Goal: Task Accomplishment & Management: Use online tool/utility

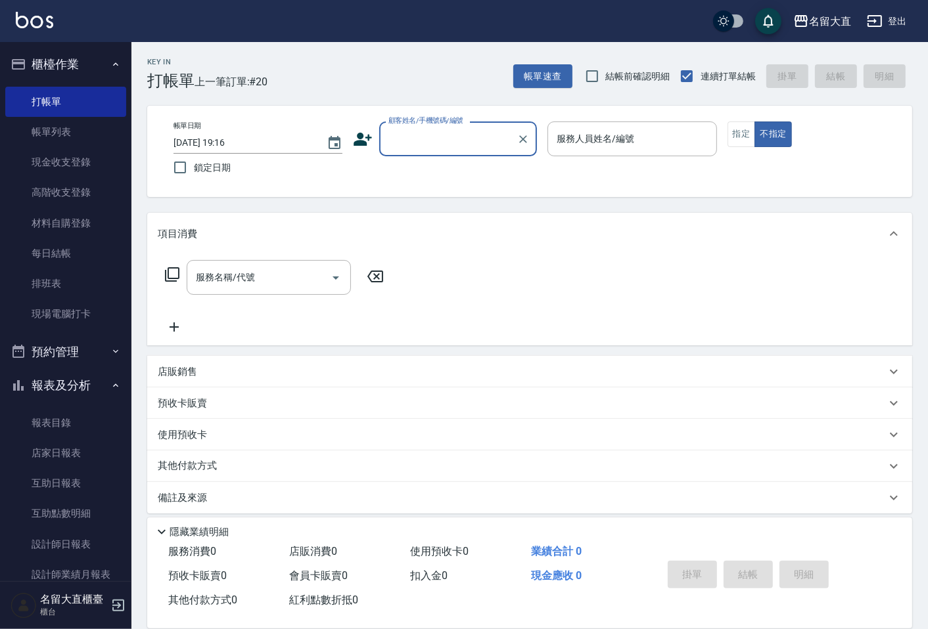
click at [419, 134] on input "顧客姓名/手機號碼/編號" at bounding box center [448, 138] width 126 height 23
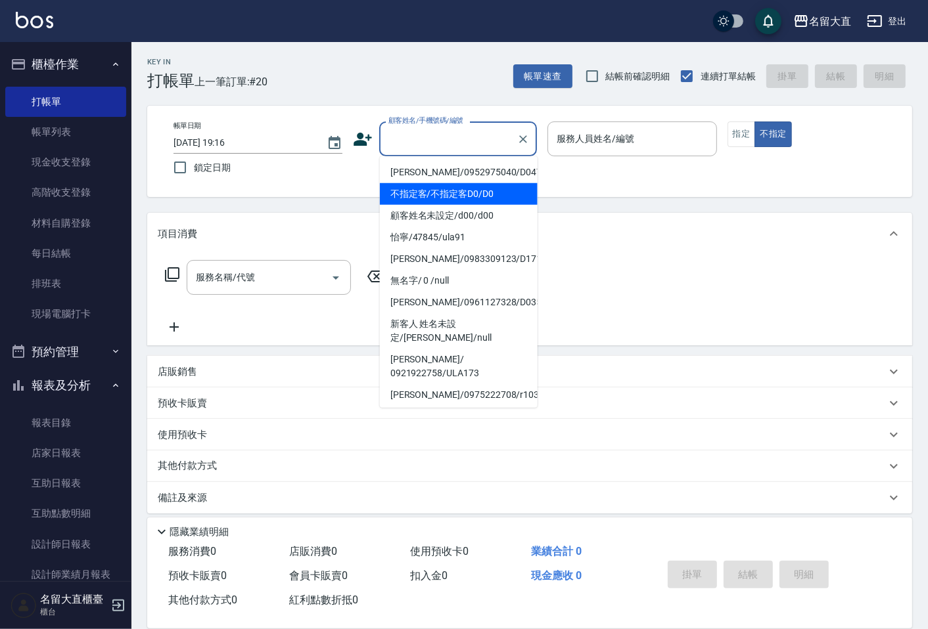
click at [451, 196] on li "不指定客/不指定客D0/D0" at bounding box center [459, 194] width 158 height 22
type input "不指定客/不指定客D0/D0"
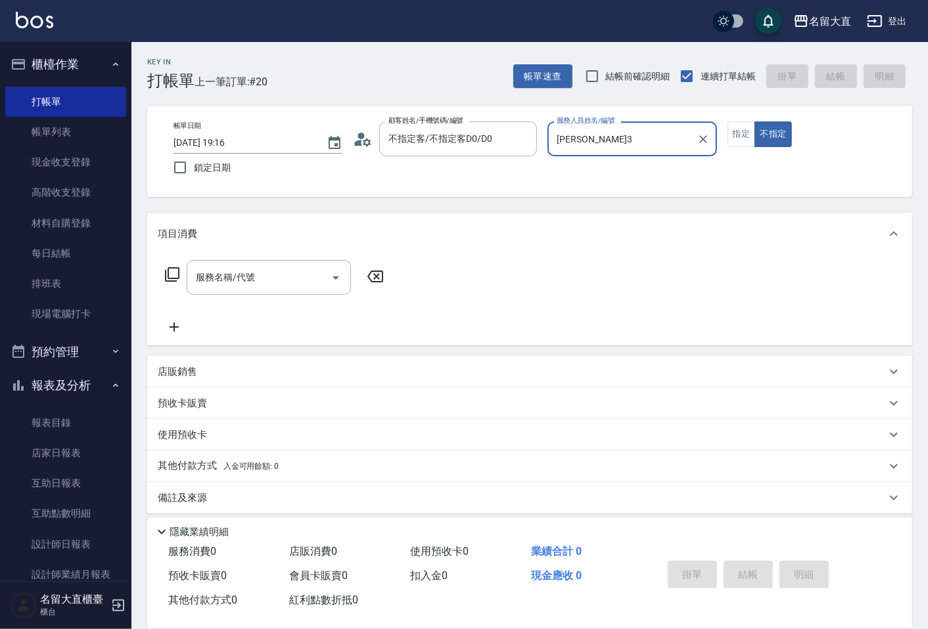
click at [581, 129] on input "[PERSON_NAME]3" at bounding box center [621, 138] width 137 height 23
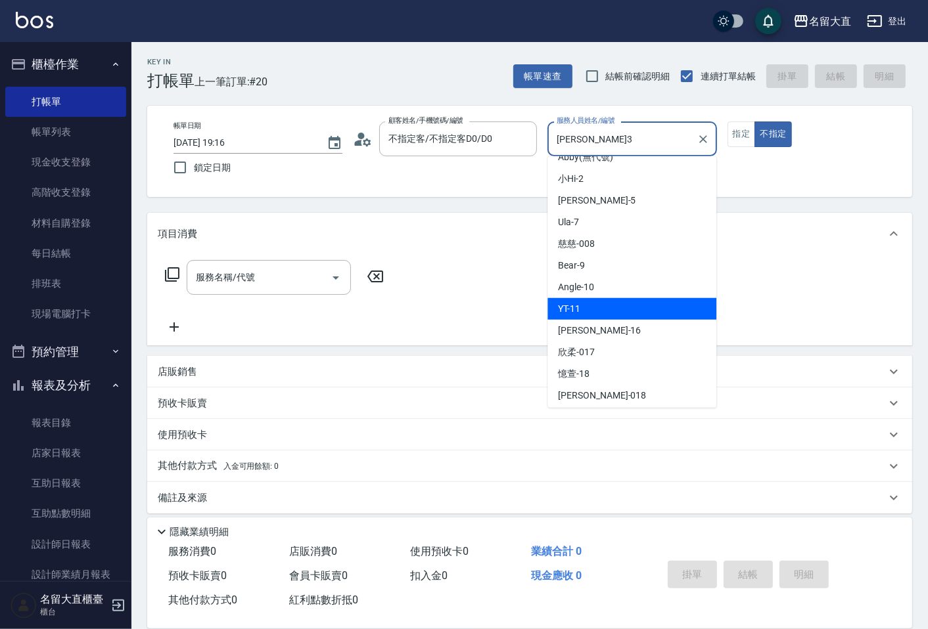
scroll to position [146, 0]
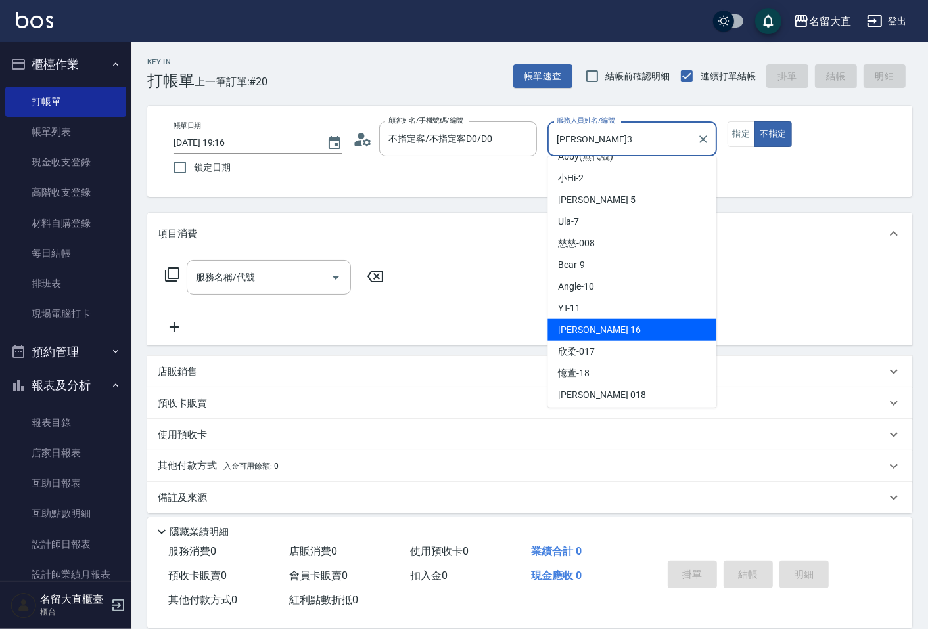
click at [589, 339] on div "[PERSON_NAME] -16" at bounding box center [631, 330] width 169 height 22
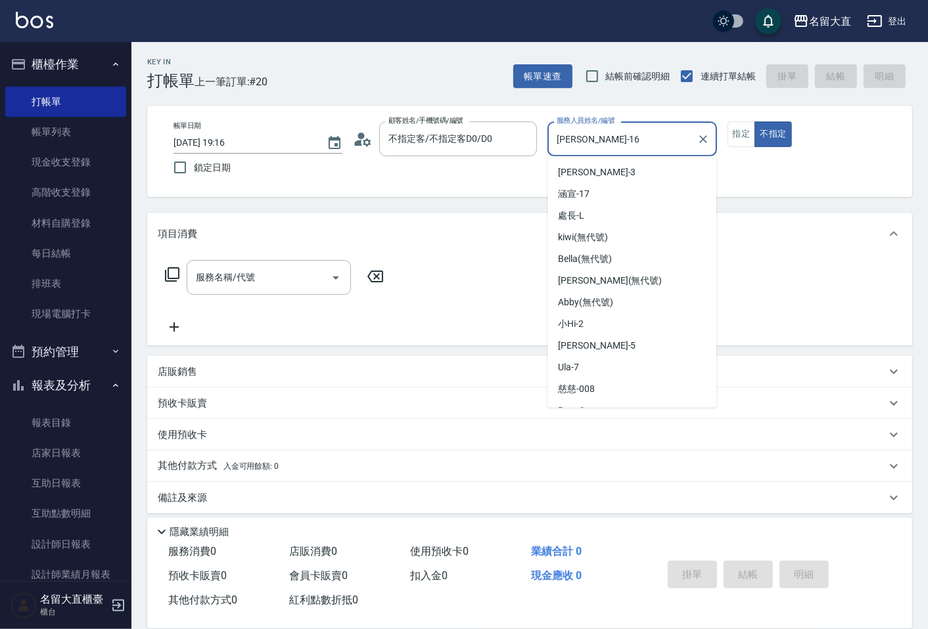
click at [614, 139] on input "[PERSON_NAME]-16" at bounding box center [621, 138] width 137 height 23
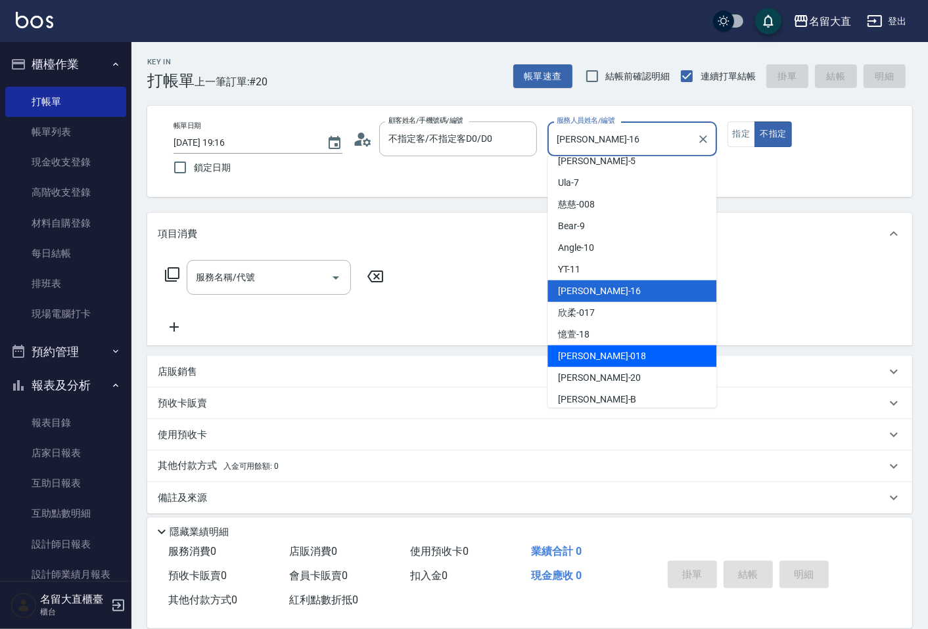
scroll to position [192, 0]
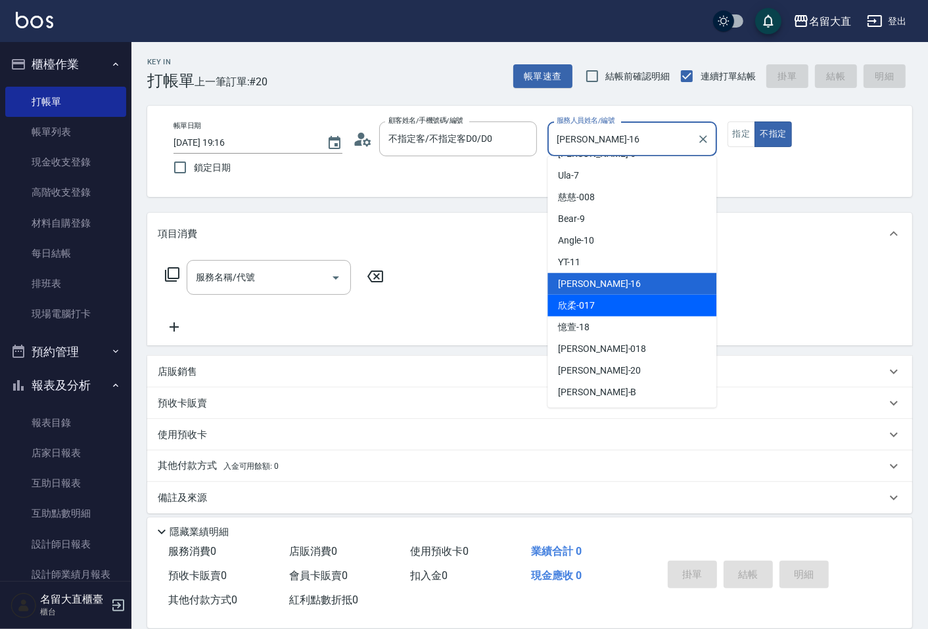
click at [580, 293] on div "[PERSON_NAME] -16" at bounding box center [631, 284] width 169 height 22
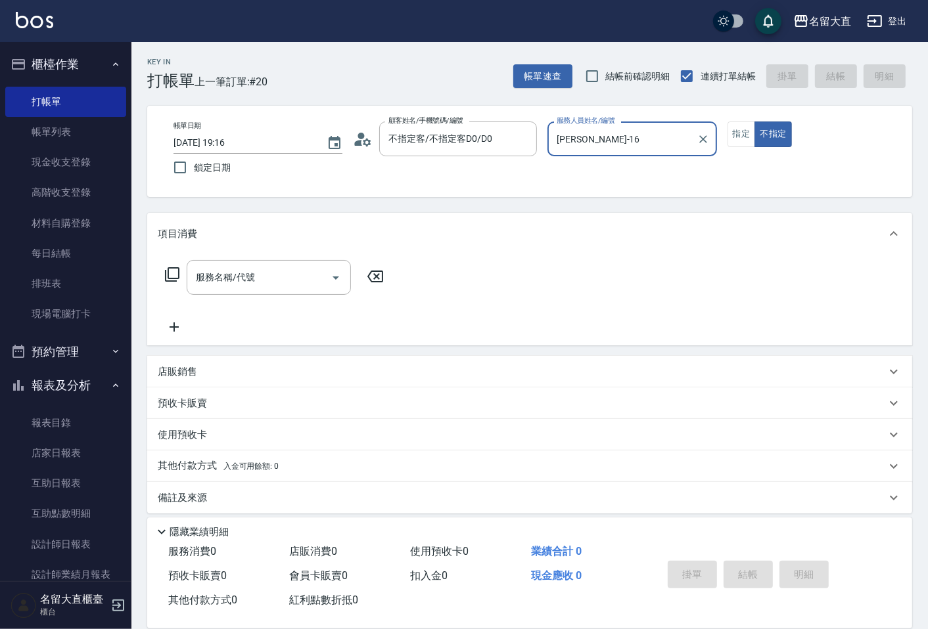
click at [603, 136] on input "[PERSON_NAME]-16" at bounding box center [621, 138] width 137 height 23
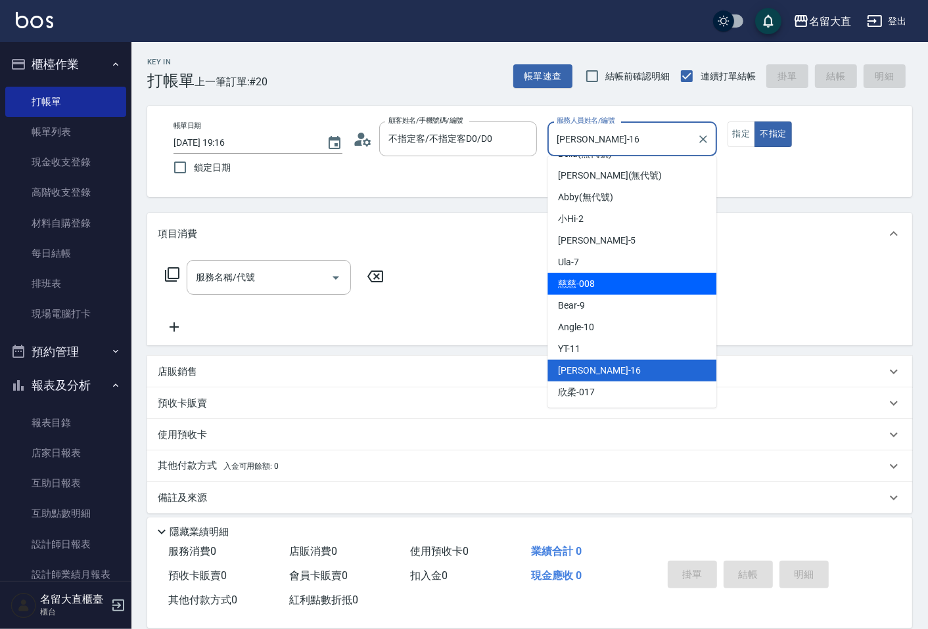
scroll to position [151, 0]
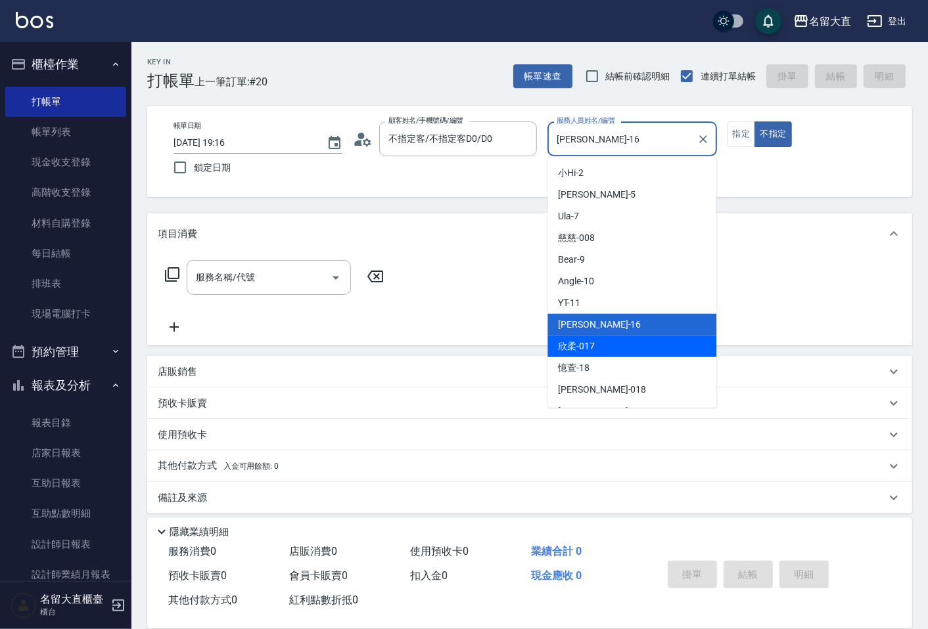
click at [579, 343] on span "欣柔 -017" at bounding box center [576, 347] width 37 height 14
type input "欣柔-017"
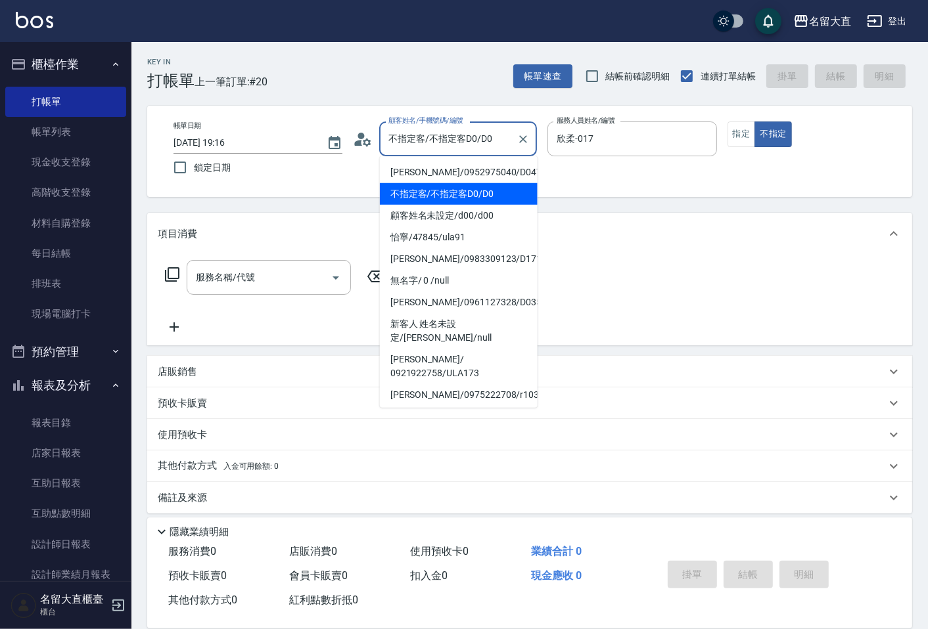
click at [470, 140] on input "不指定客/不指定客D0/D0" at bounding box center [448, 138] width 126 height 23
click at [427, 217] on li "顧客姓名未設定/d00/d00" at bounding box center [459, 216] width 158 height 22
type input "顧客姓名未設定/d00/d00"
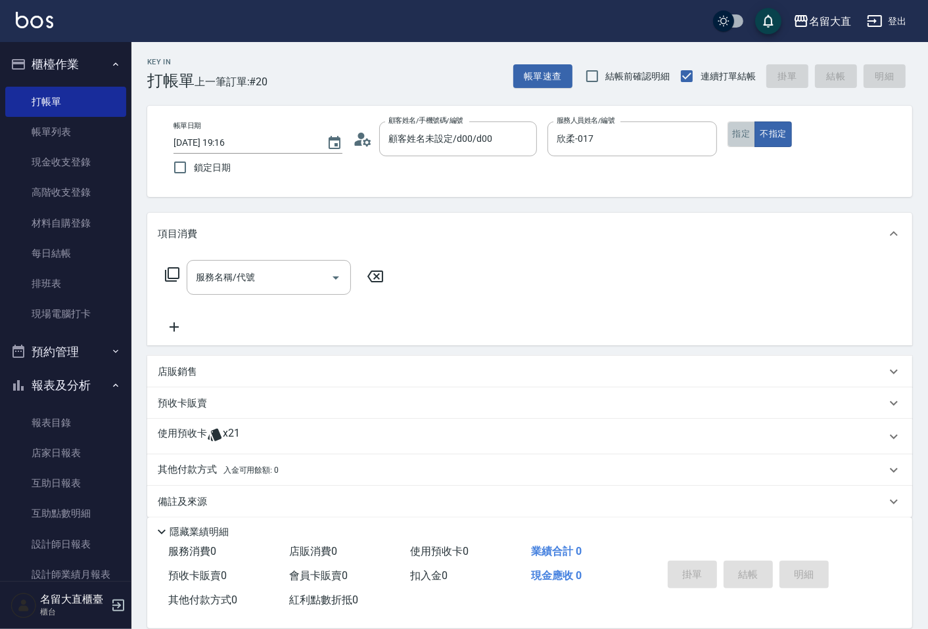
click at [735, 135] on button "指定" at bounding box center [741, 135] width 28 height 26
click at [299, 272] on input "服務名稱/代號" at bounding box center [259, 277] width 133 height 23
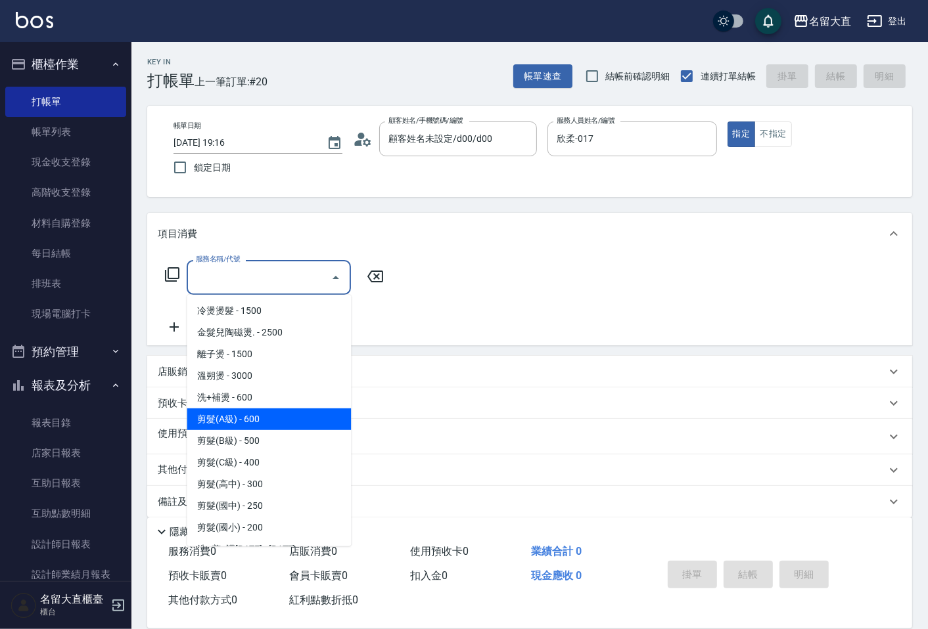
click at [260, 422] on span "剪髮(A級) - 600" at bounding box center [269, 420] width 164 height 22
type input "剪髮(A級)(301)"
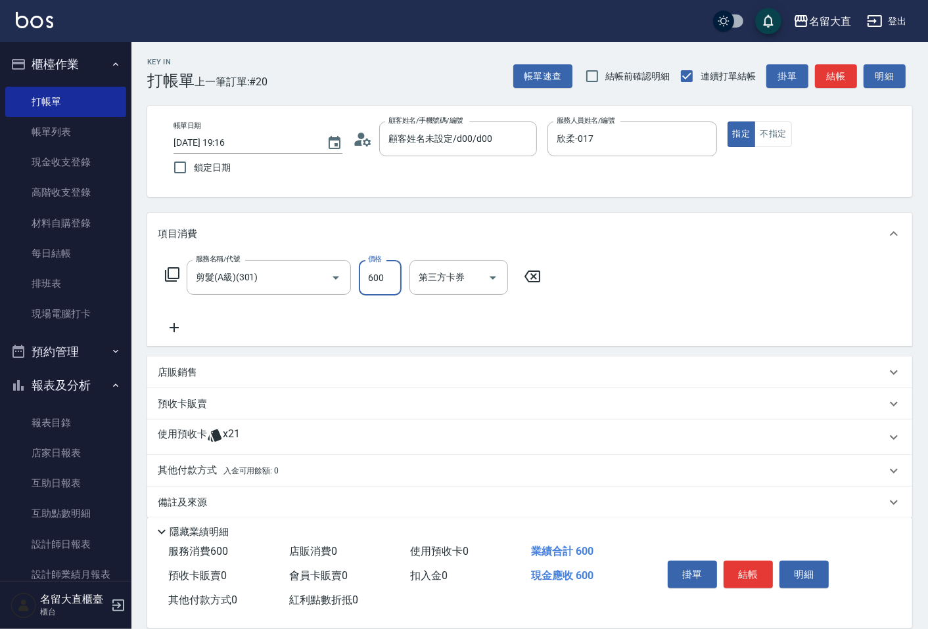
click at [399, 287] on input "600" at bounding box center [380, 277] width 43 height 35
type input "150"
click at [740, 583] on button "結帳" at bounding box center [747, 575] width 49 height 28
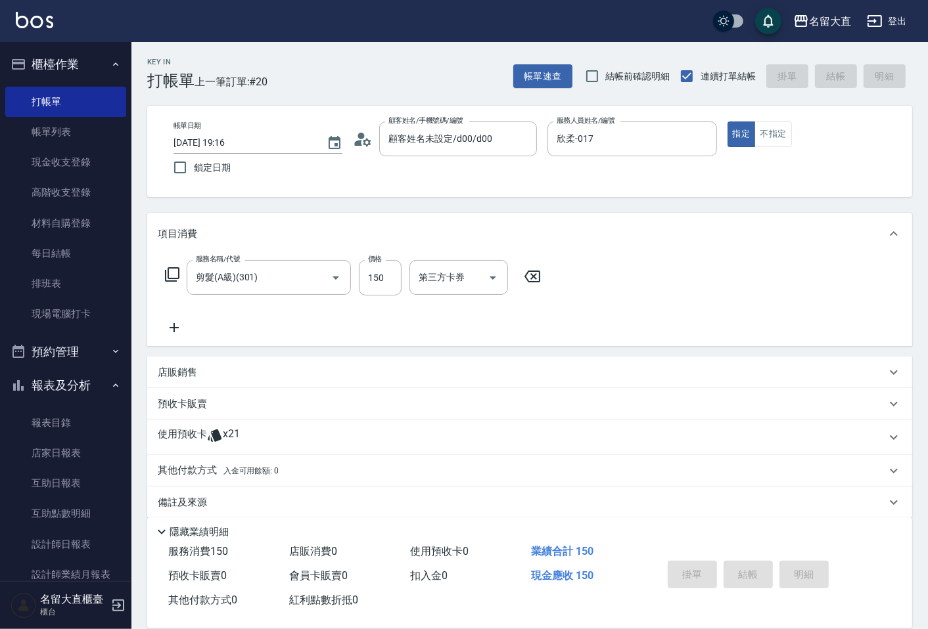
type input "[DATE] 20:03"
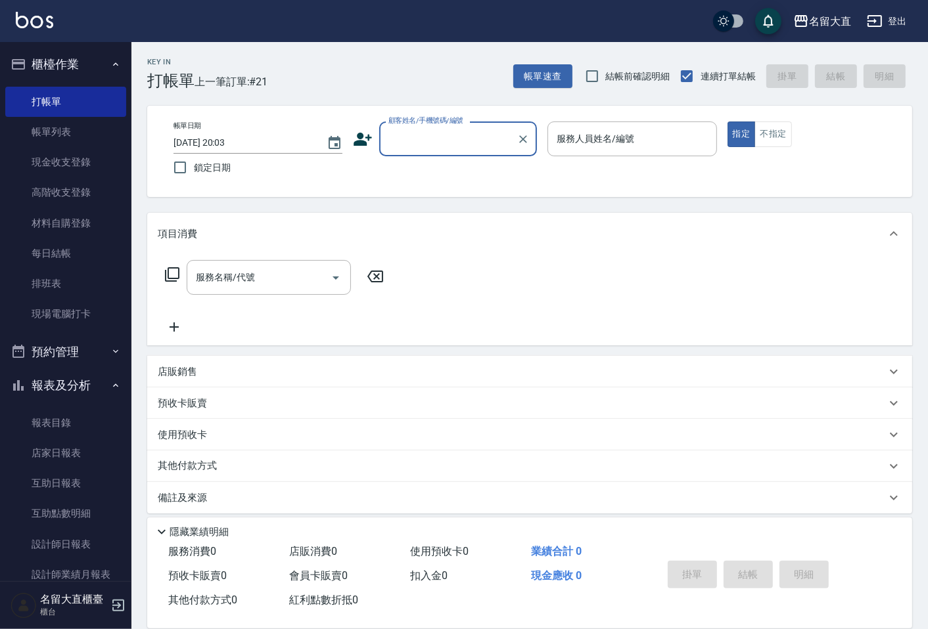
click at [418, 149] on input "顧客姓名/手機號碼/編號" at bounding box center [448, 138] width 126 height 23
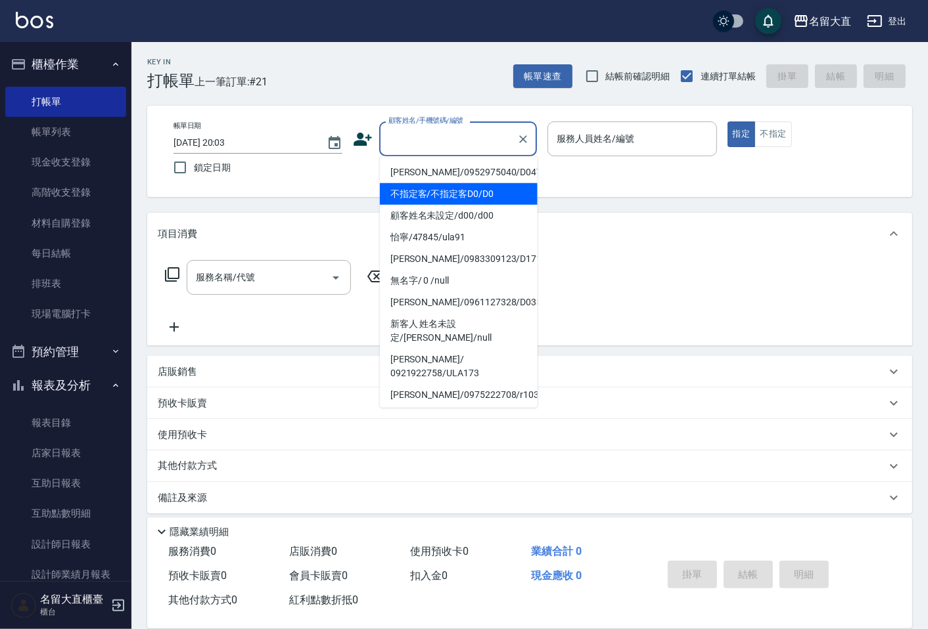
click at [436, 185] on li "不指定客/不指定客D0/D0" at bounding box center [459, 194] width 158 height 22
type input "不指定客/不指定客D0/D0"
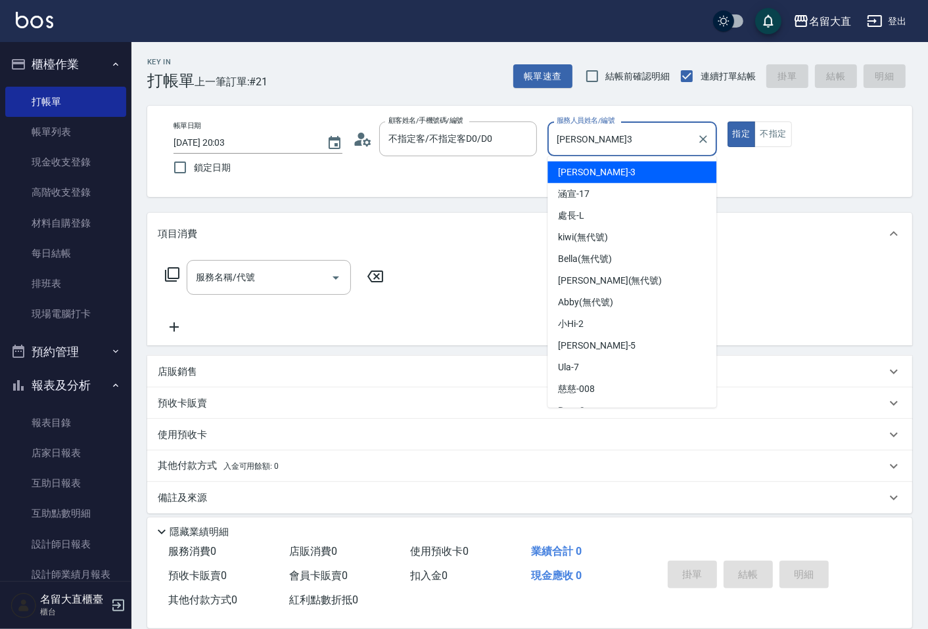
click at [650, 148] on input "[PERSON_NAME]3" at bounding box center [621, 138] width 137 height 23
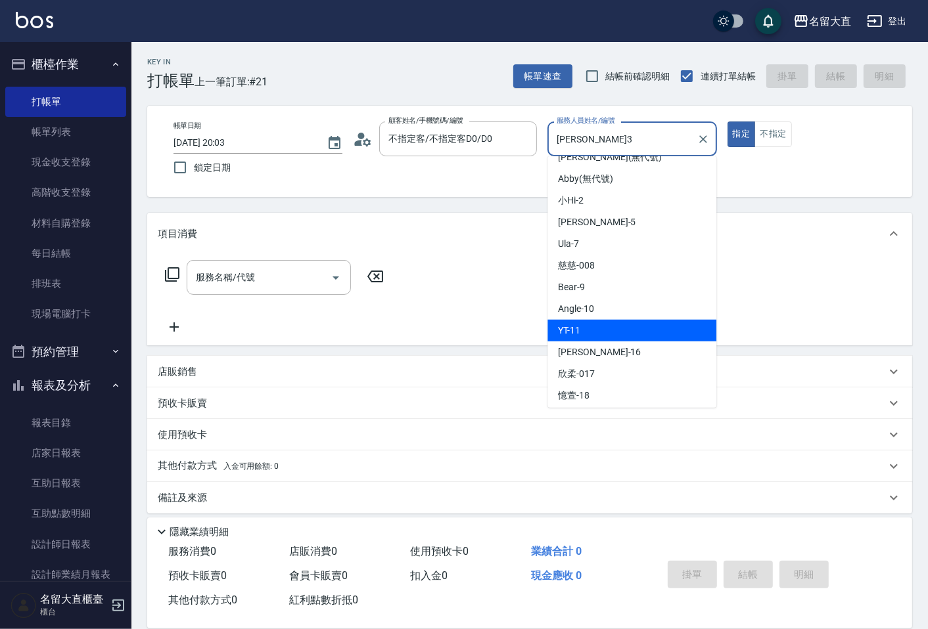
scroll to position [192, 0]
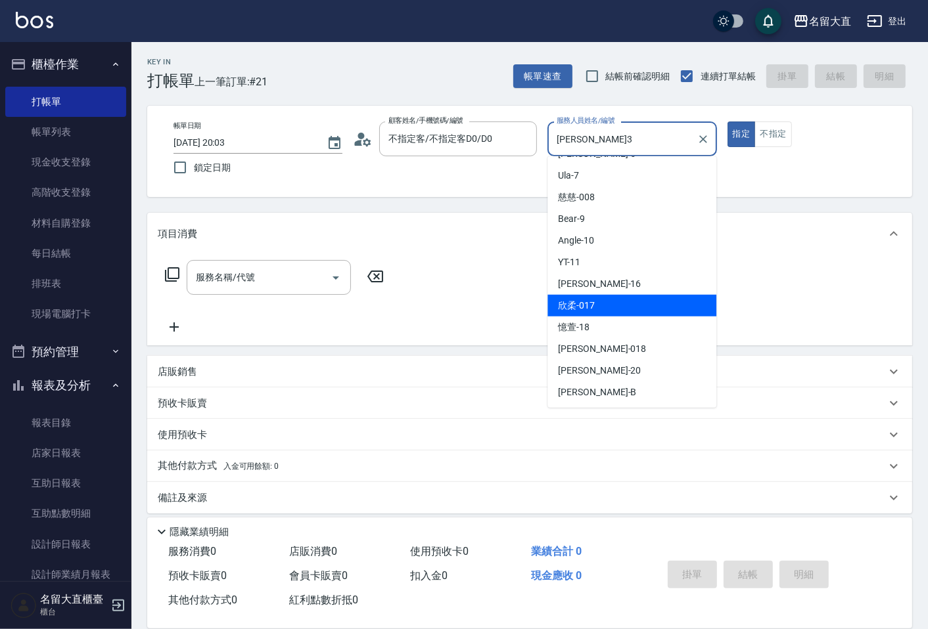
click at [586, 309] on span "欣柔 -017" at bounding box center [576, 306] width 37 height 14
type input "欣柔-017"
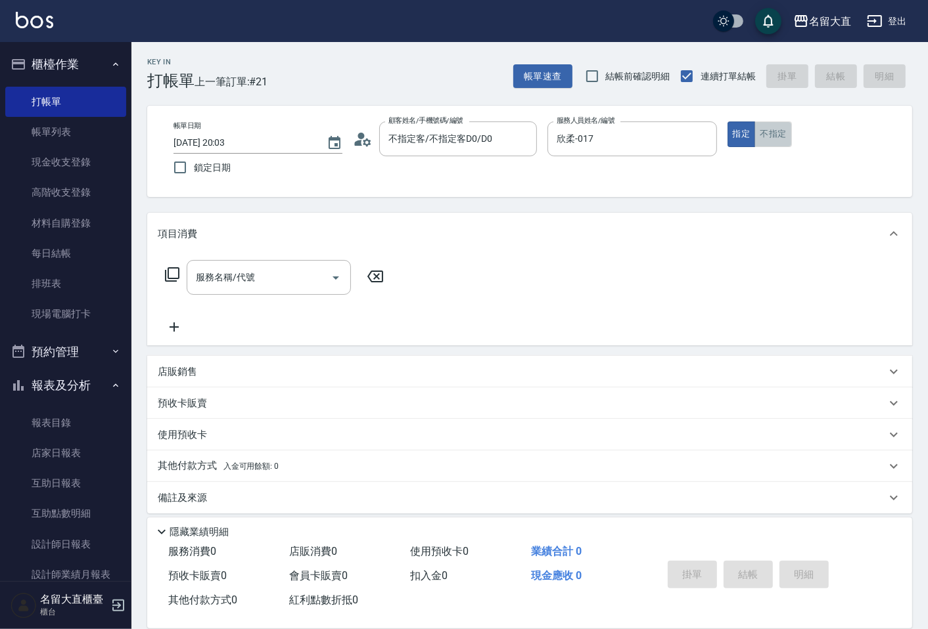
click at [767, 139] on button "不指定" at bounding box center [772, 135] width 37 height 26
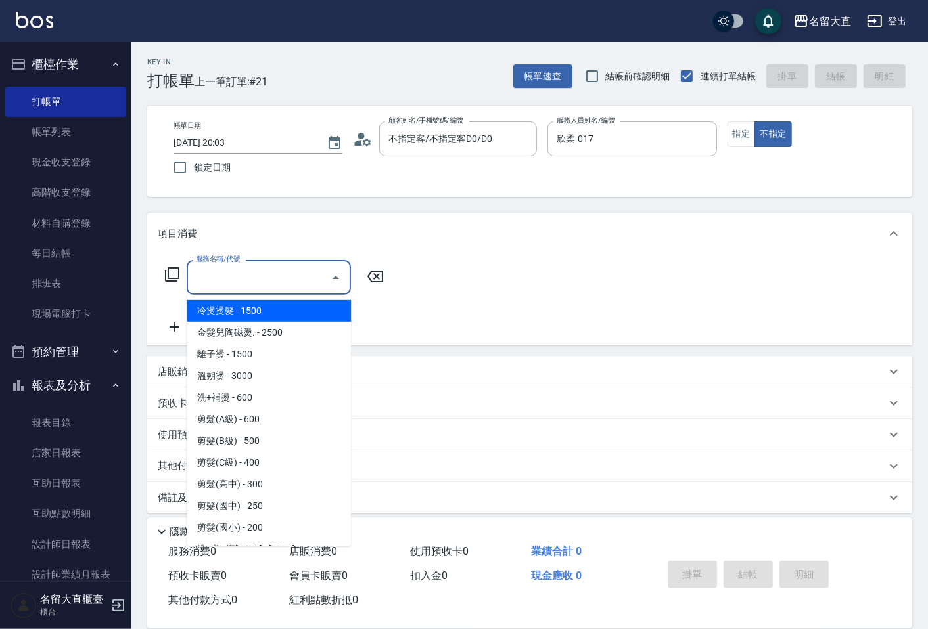
click at [248, 272] on input "服務名稱/代號" at bounding box center [259, 277] width 133 height 23
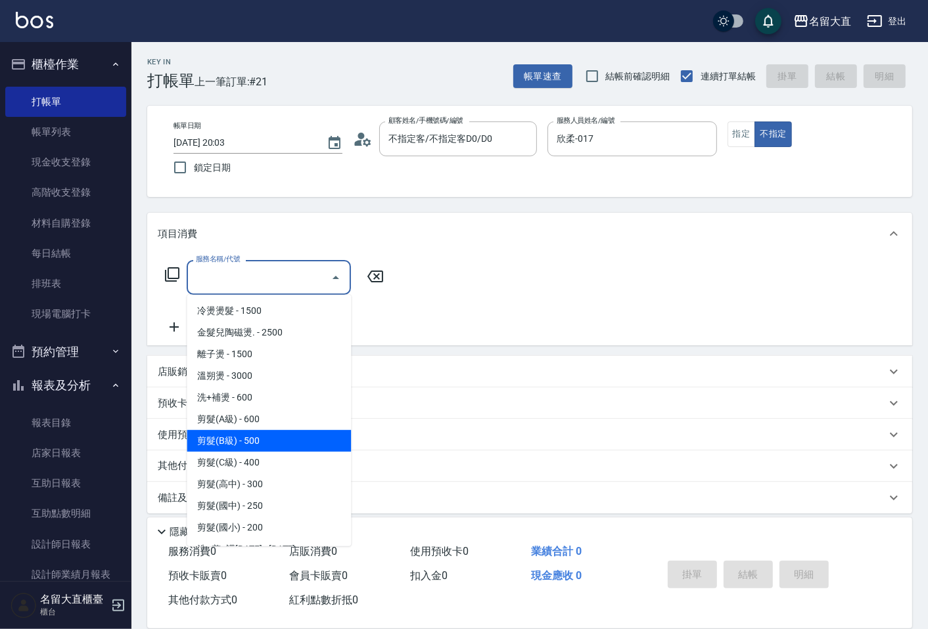
click at [252, 434] on span "剪髮(B級) - 500" at bounding box center [269, 441] width 164 height 22
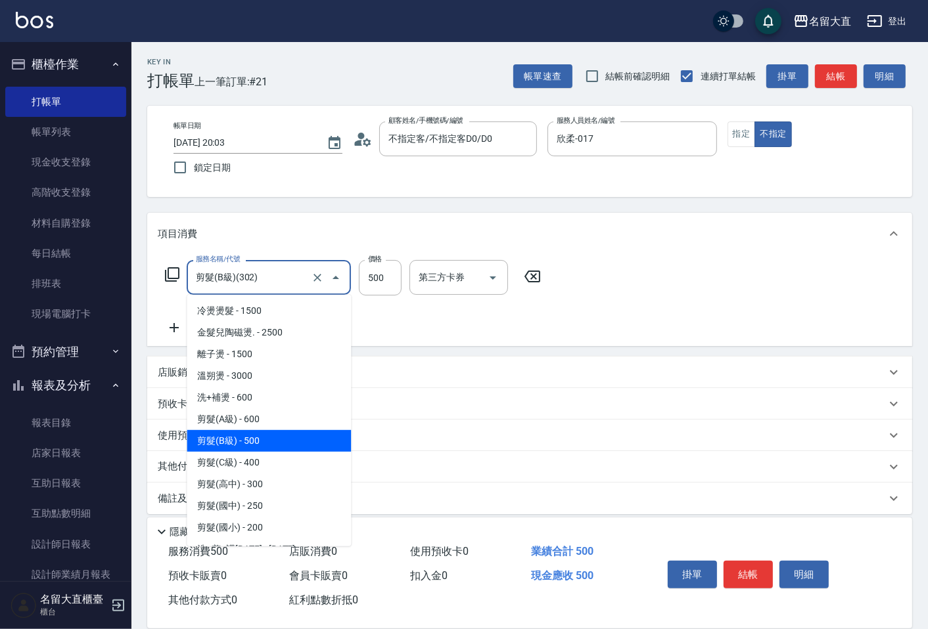
click at [281, 281] on input "剪髮(B級)(302)" at bounding box center [251, 277] width 116 height 23
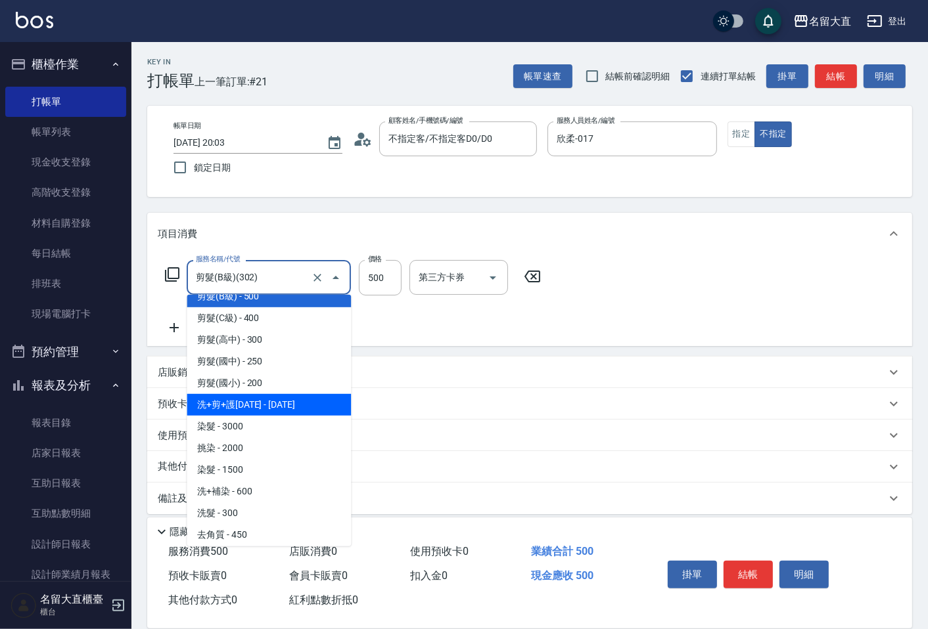
scroll to position [146, 0]
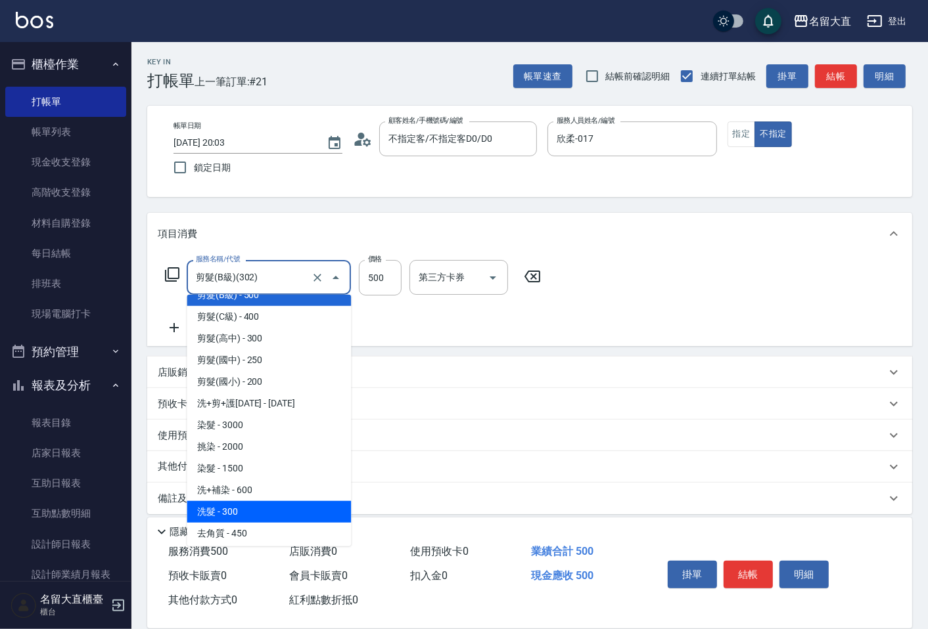
click at [243, 509] on span "洗髮 - 300" at bounding box center [269, 512] width 164 height 22
type input "洗髮(500)"
type input "300"
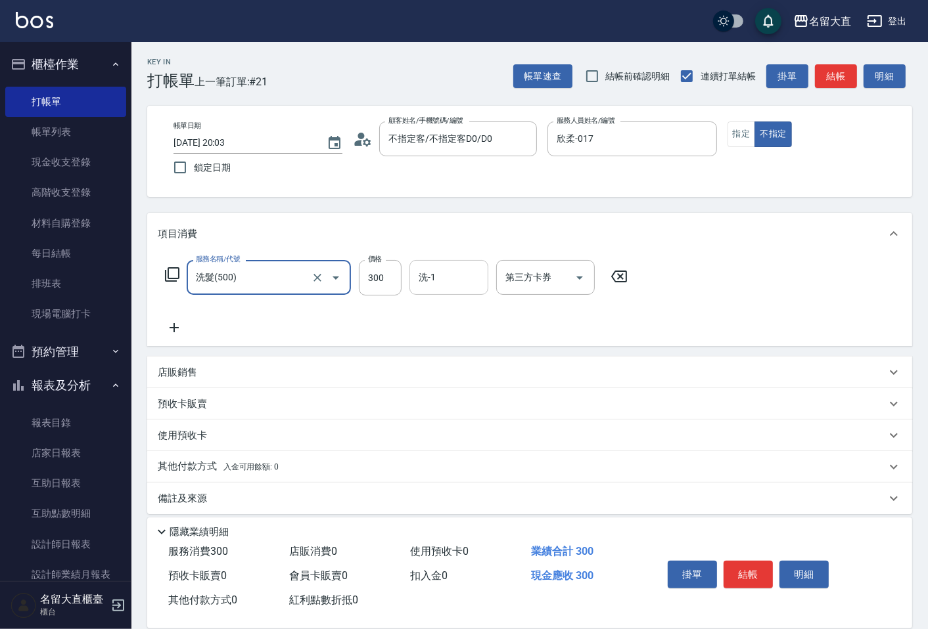
click at [438, 281] on input "洗-1" at bounding box center [448, 277] width 67 height 23
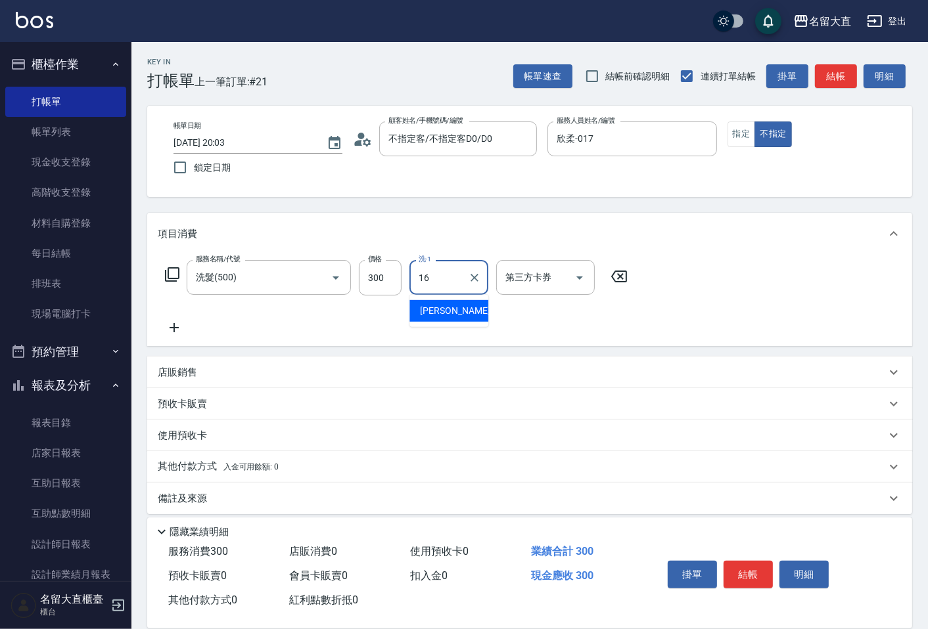
click at [419, 309] on div "[PERSON_NAME] -16" at bounding box center [448, 311] width 79 height 22
type input "[PERSON_NAME]-16"
click at [167, 323] on icon at bounding box center [174, 328] width 33 height 16
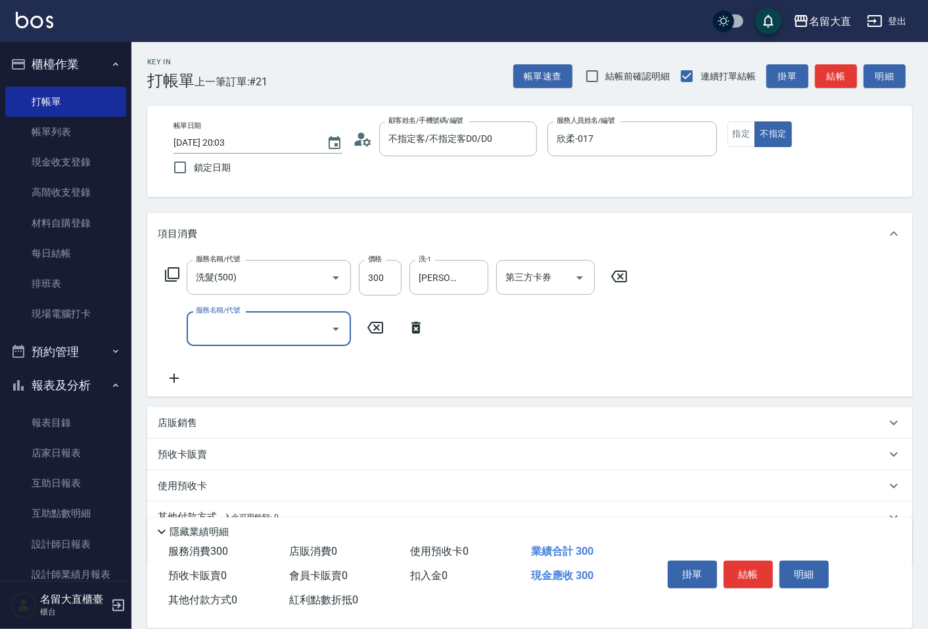
click at [201, 327] on input "服務名稱/代號" at bounding box center [259, 328] width 133 height 23
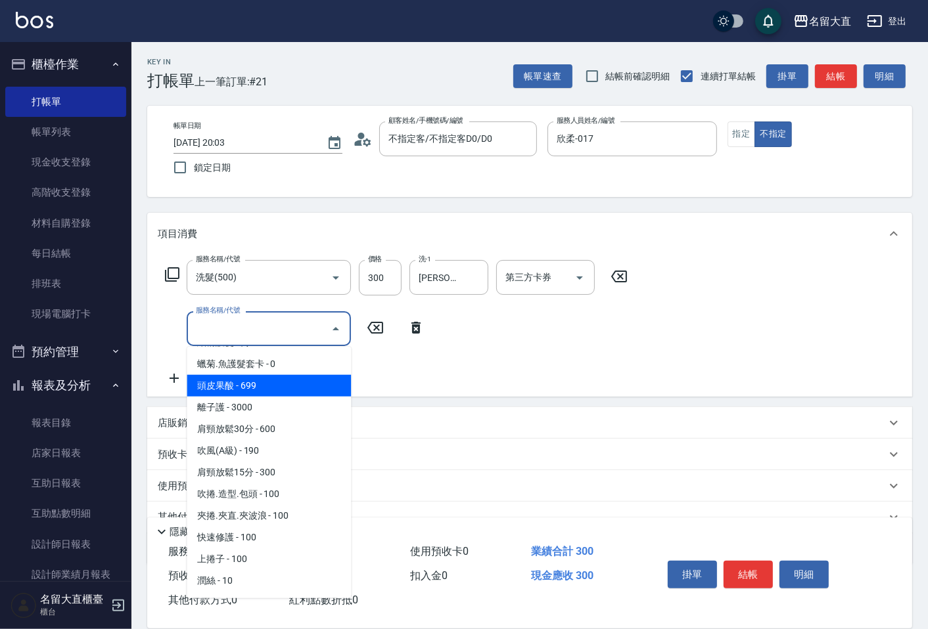
scroll to position [1095, 0]
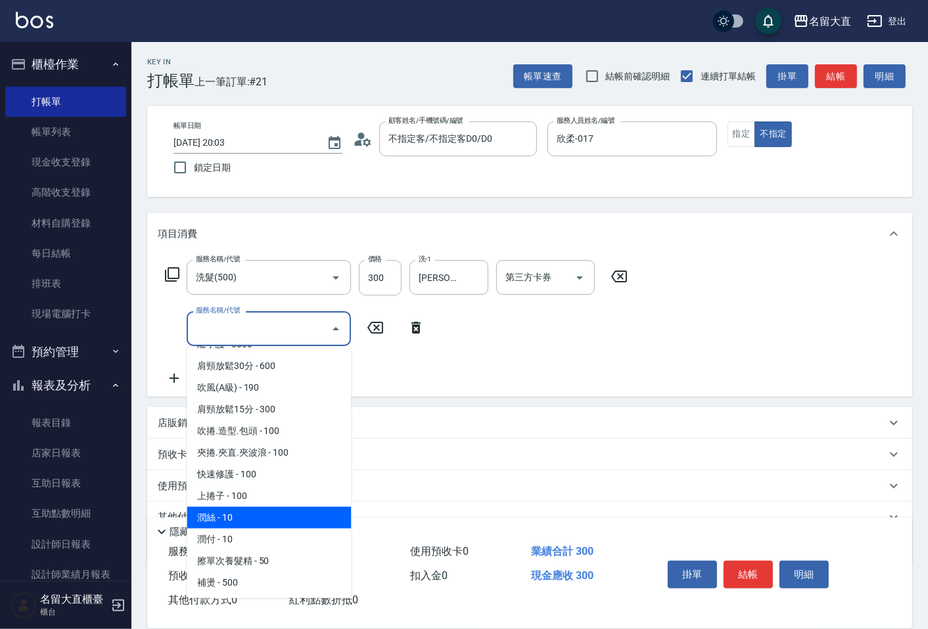
click at [235, 507] on span "潤絲 - 10" at bounding box center [269, 518] width 164 height 22
type input "潤絲(802)"
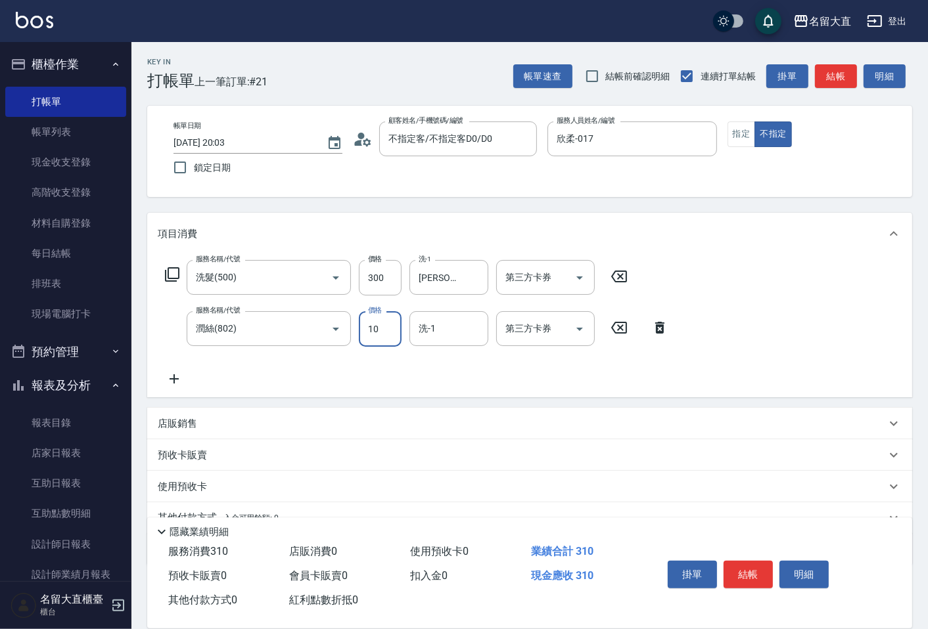
click at [393, 331] on input "10" at bounding box center [380, 328] width 43 height 35
type input "20"
click at [428, 334] on input "洗-1" at bounding box center [448, 328] width 67 height 23
click at [448, 363] on span "[PERSON_NAME] -16" at bounding box center [461, 363] width 83 height 14
type input "[PERSON_NAME]-16"
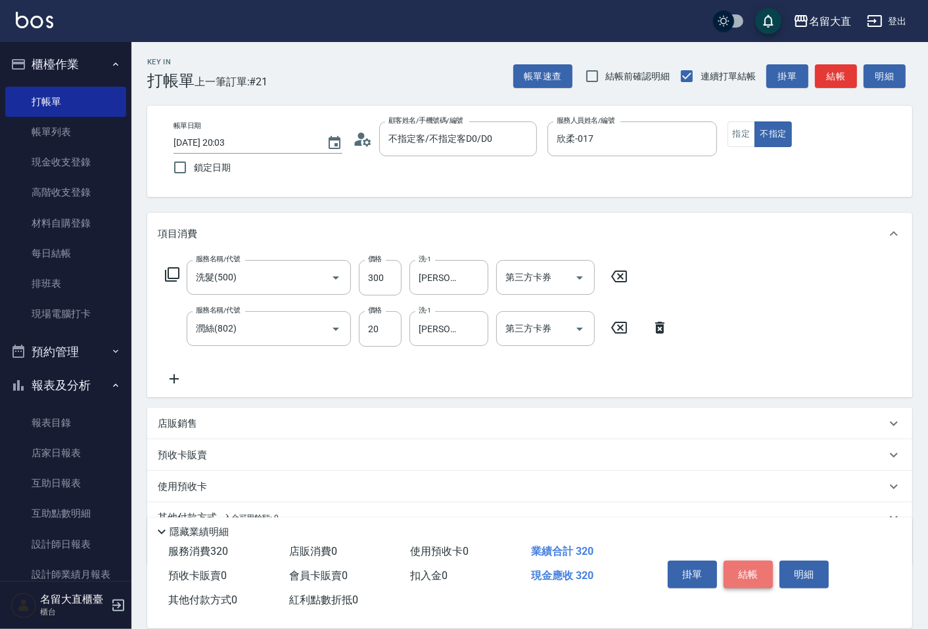
click at [730, 574] on button "結帳" at bounding box center [747, 575] width 49 height 28
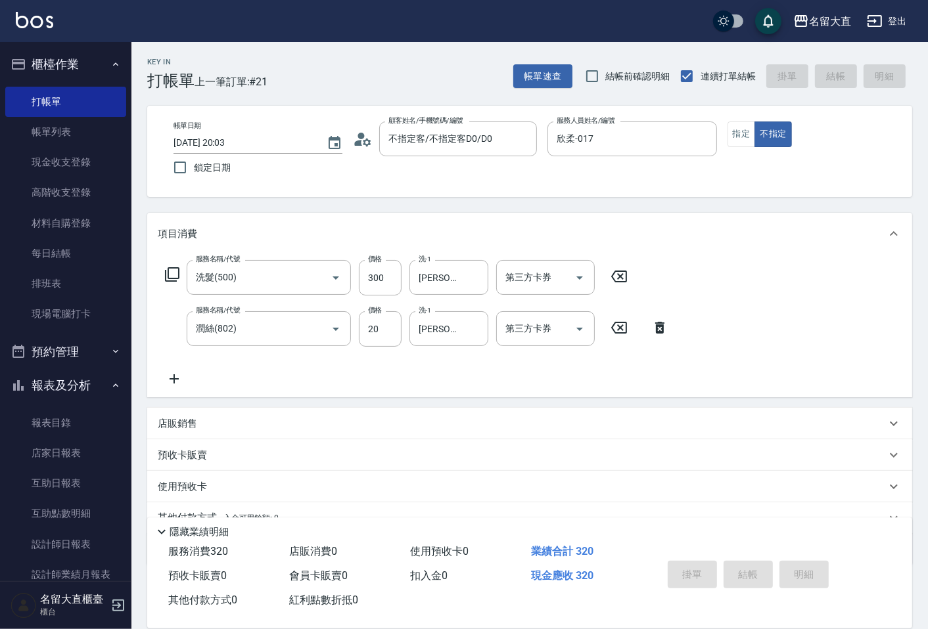
type input "[DATE] 20:15"
